Goal: Task Accomplishment & Management: Manage account settings

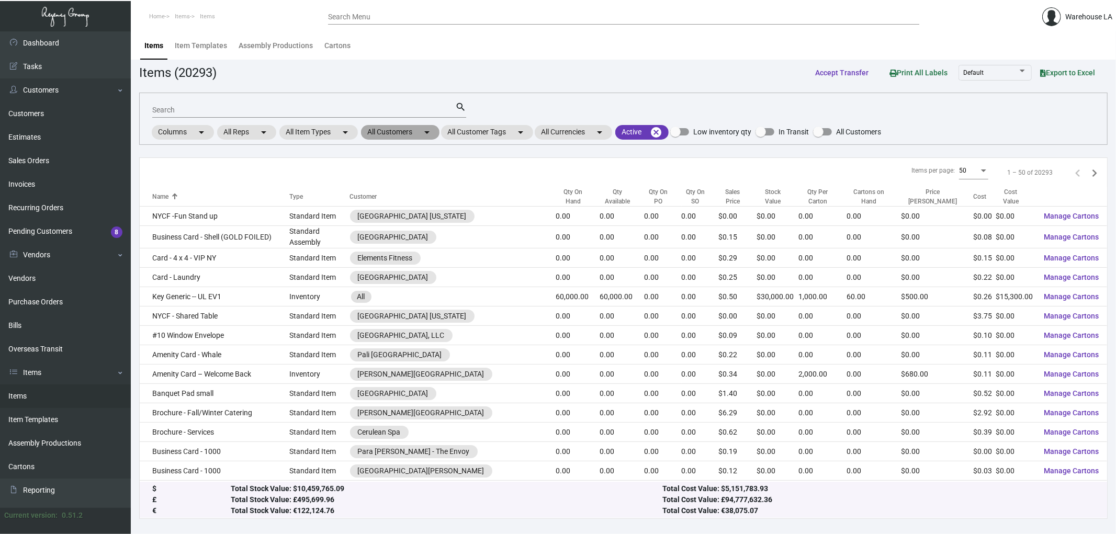
click at [398, 131] on mat-chip "All Customers arrow_drop_down" at bounding box center [400, 132] width 78 height 15
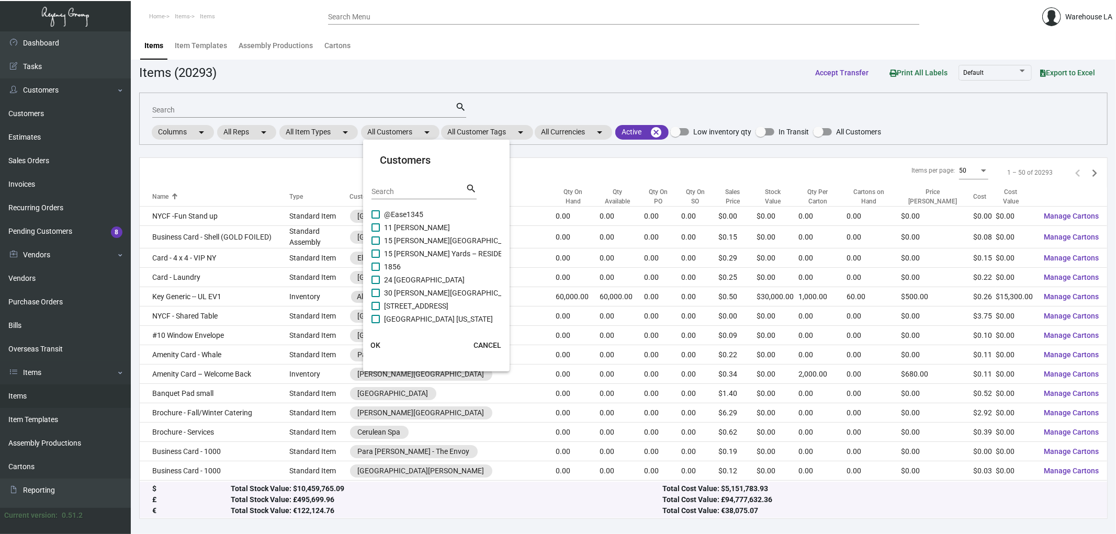
click at [400, 190] on input "Search" at bounding box center [418, 192] width 94 height 8
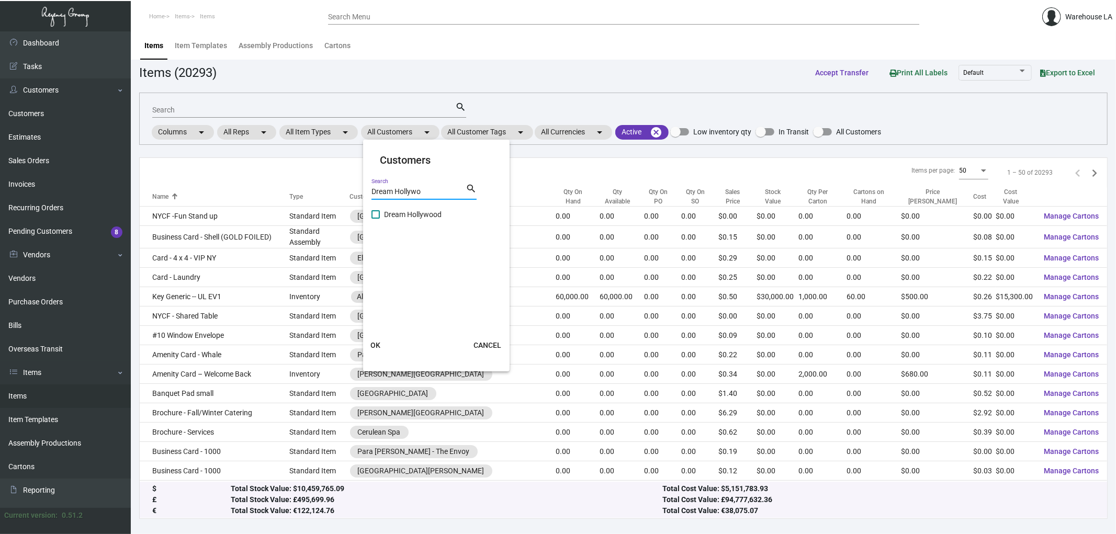
type input "Dream Hollywo"
click at [407, 209] on span "Dream Hollywood" at bounding box center [413, 214] width 58 height 13
click at [376, 219] on input "Dream Hollywood" at bounding box center [375, 219] width 1 height 1
checkbox input "true"
click at [375, 352] on button "OK" at bounding box center [375, 345] width 33 height 19
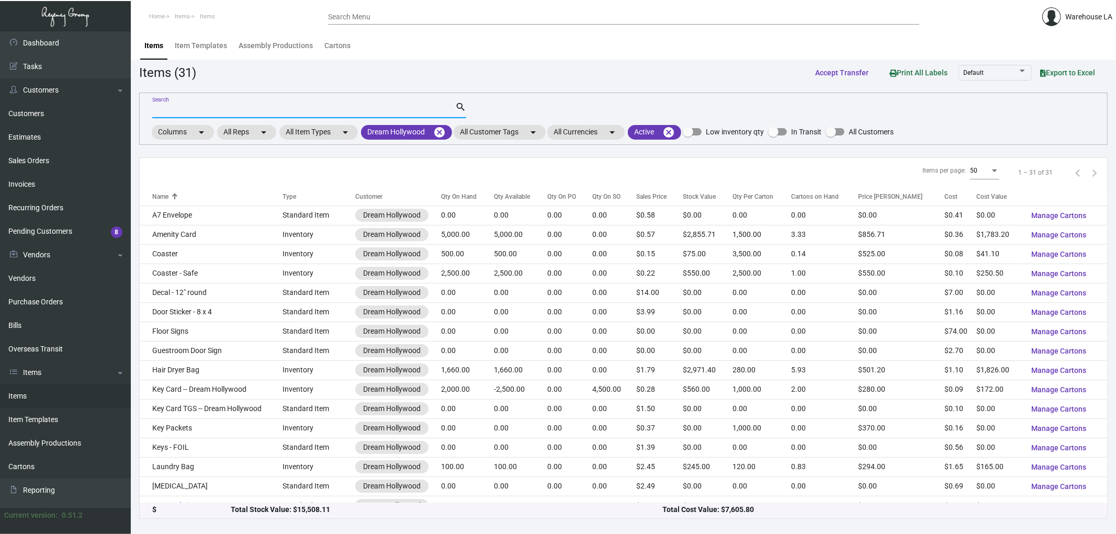
click at [221, 113] on input "Search" at bounding box center [303, 110] width 303 height 8
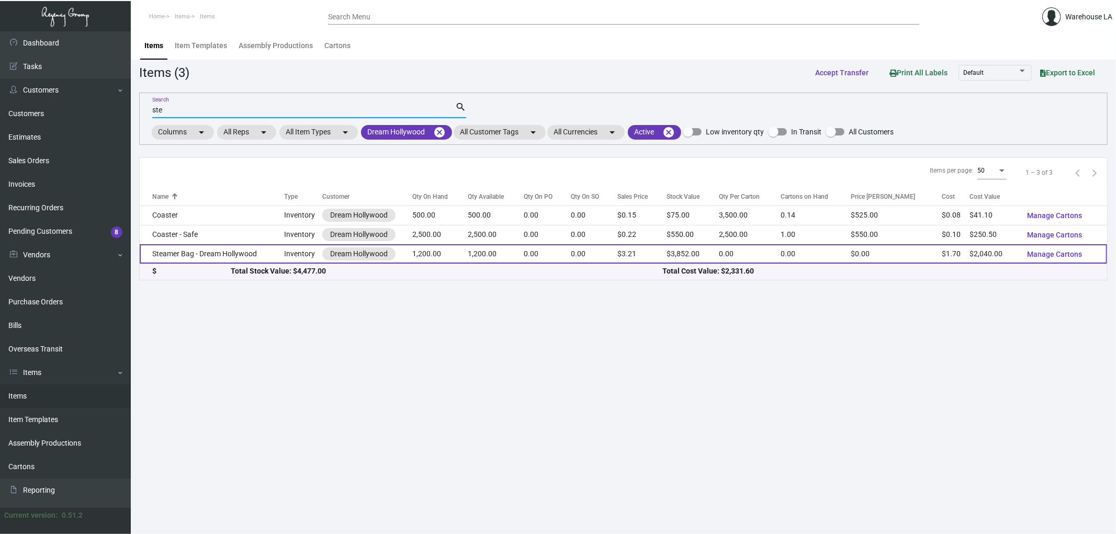
type input "ste"
click at [170, 262] on td "Steamer Bag - Dream Hollywood" at bounding box center [212, 253] width 144 height 19
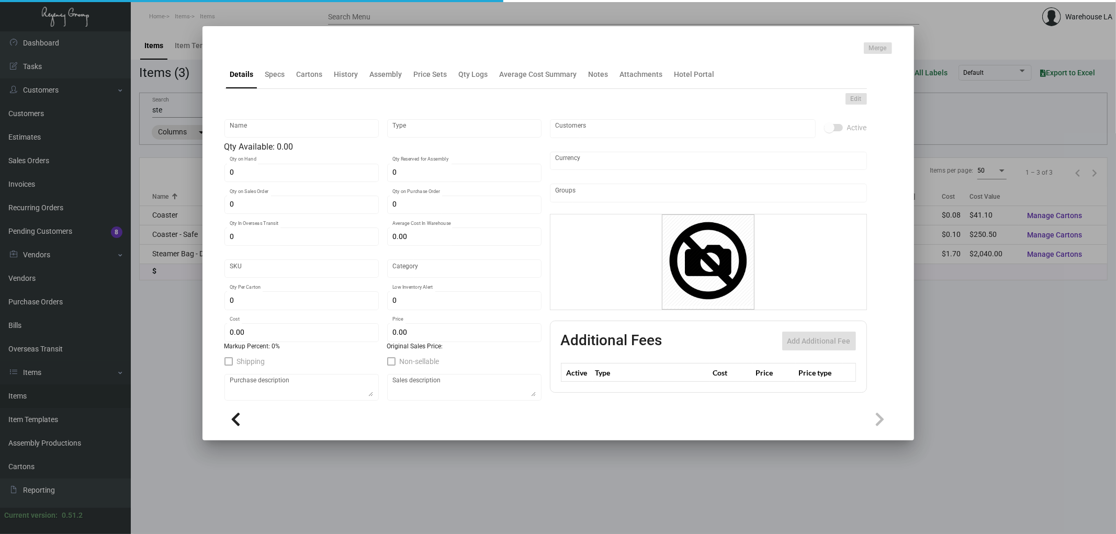
type input "Steamer Bag - Dream Hollywood"
type input "Inventory"
type input "1,200"
type input "$ 1.70"
type input "Overseas"
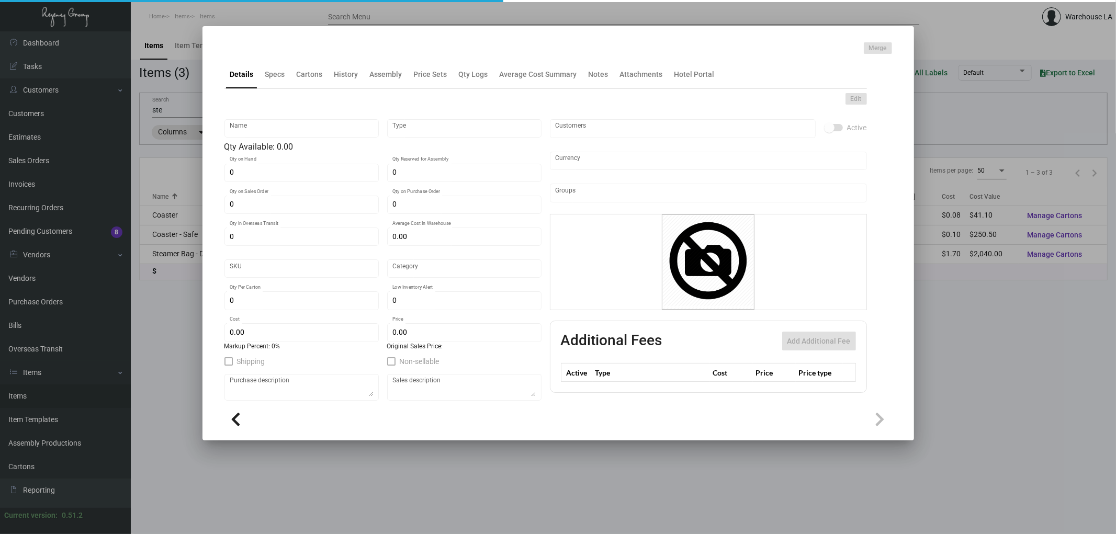
type input "$ 1.70"
type input "$ 3.21"
checkbox input "true"
type input "United States Dollar $"
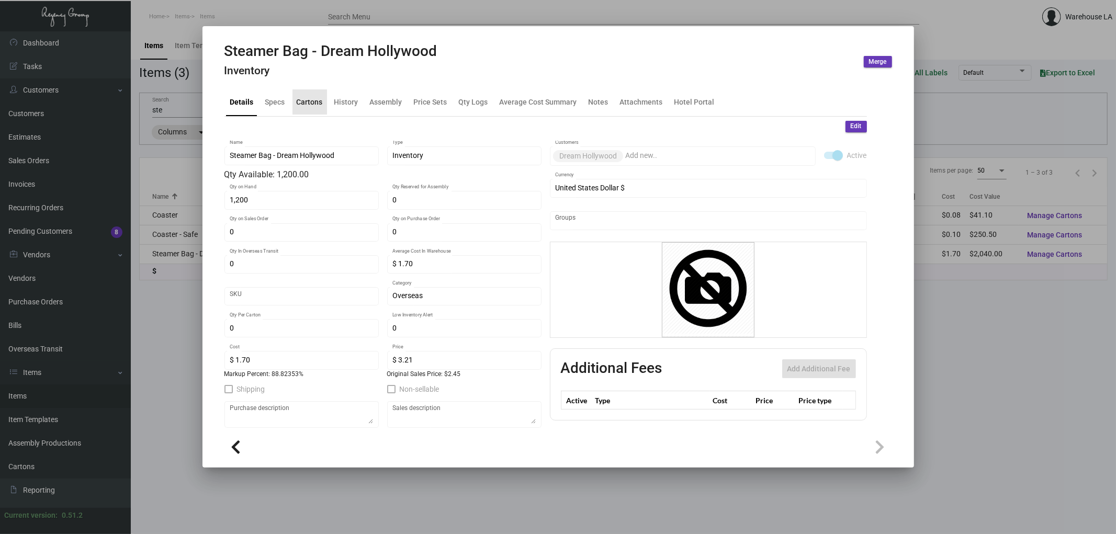
click at [313, 102] on div "Cartons" at bounding box center [310, 101] width 26 height 11
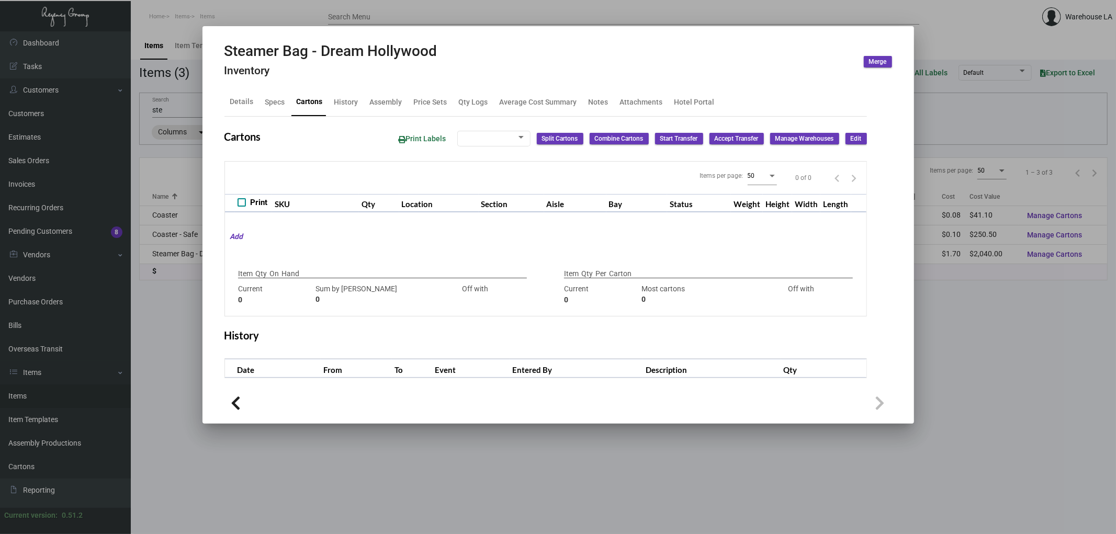
checkbox input "true"
type input "1,200"
type input "3200"
type input "-2000"
type input "400"
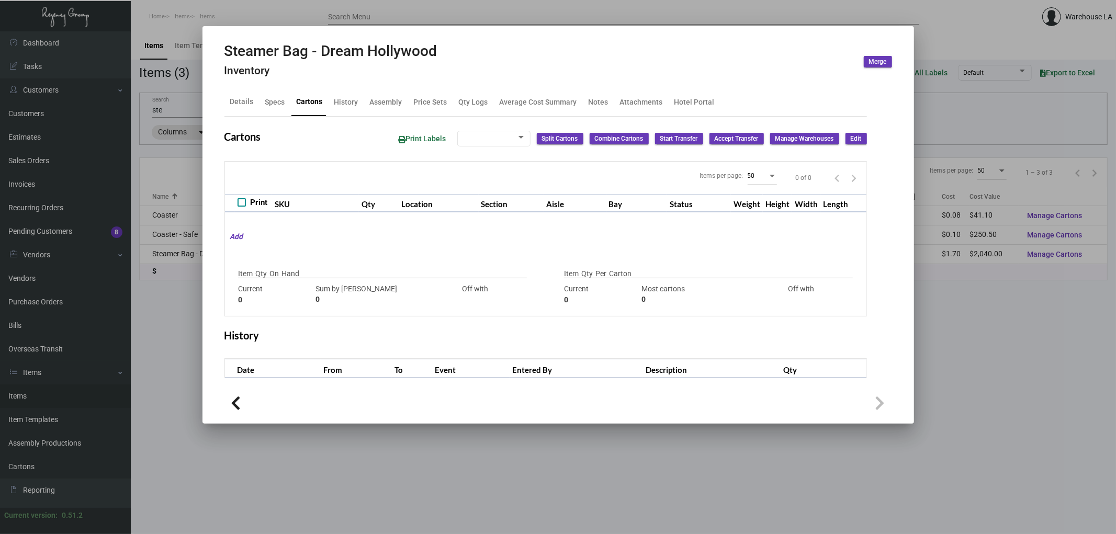
type input "-400"
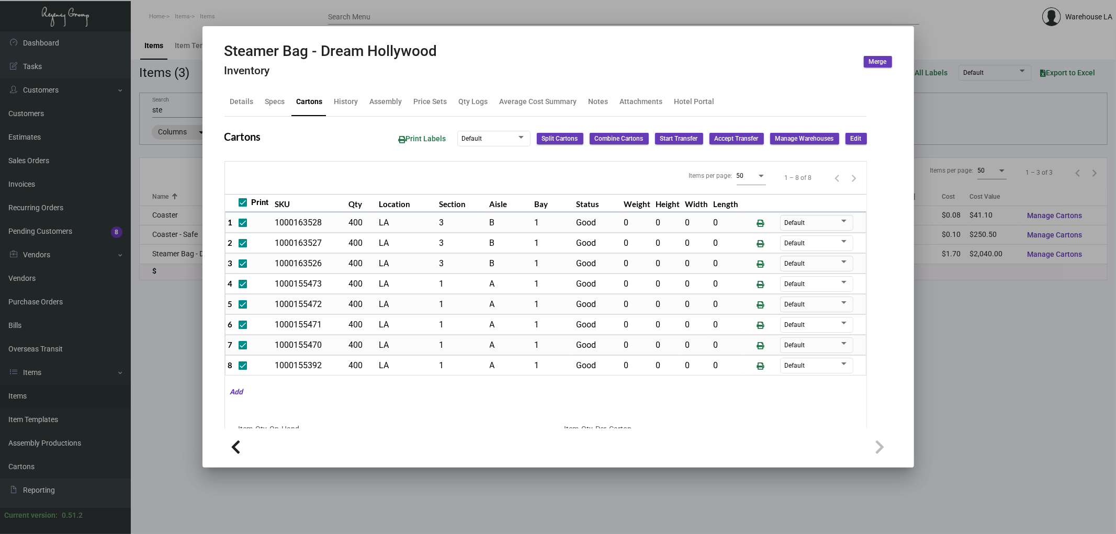
scroll to position [8, 0]
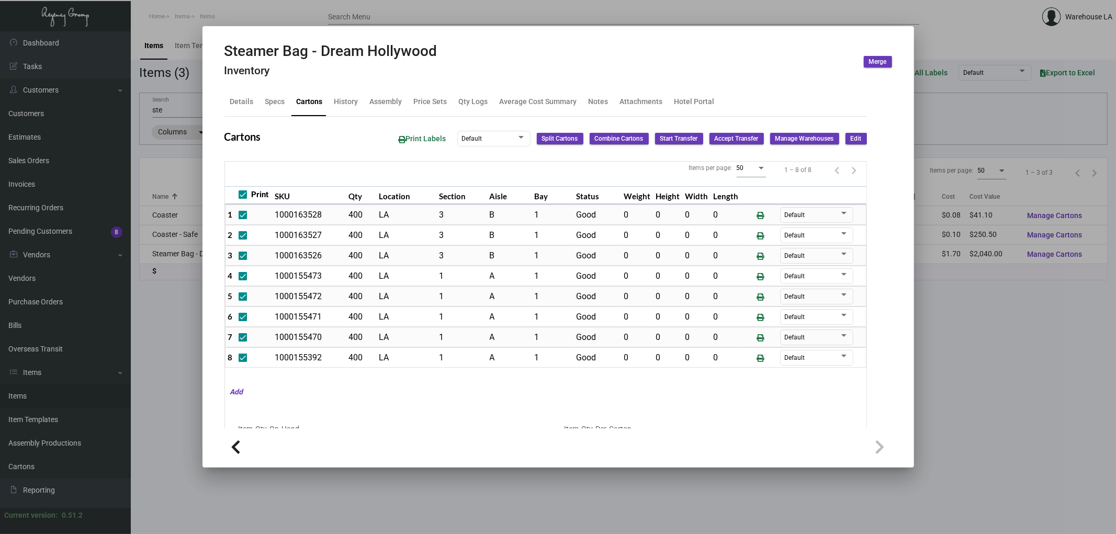
click at [176, 132] on div at bounding box center [558, 267] width 1116 height 534
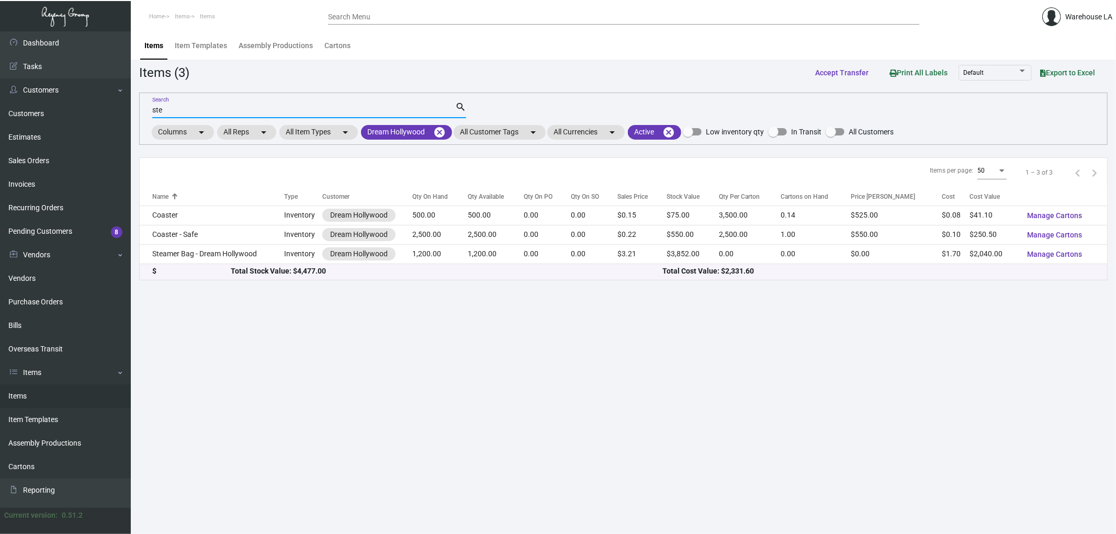
click at [179, 114] on input "ste" at bounding box center [303, 110] width 303 height 8
type input "s"
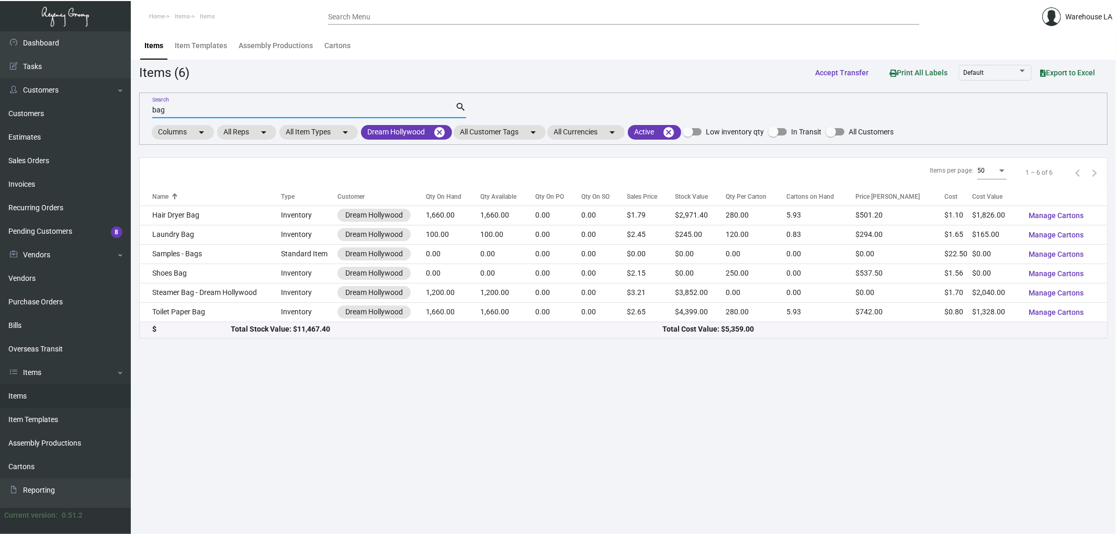
type input "bag"
